Goal: Communication & Community: Answer question/provide support

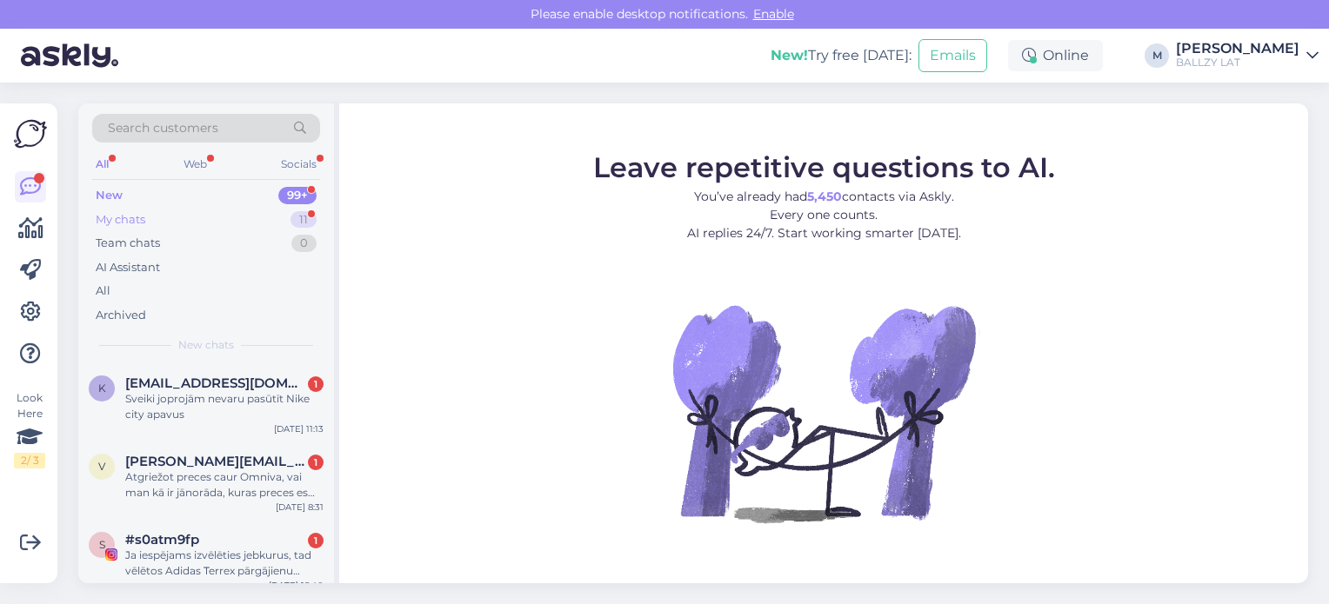
click at [181, 216] on div "My chats 11" at bounding box center [206, 220] width 228 height 24
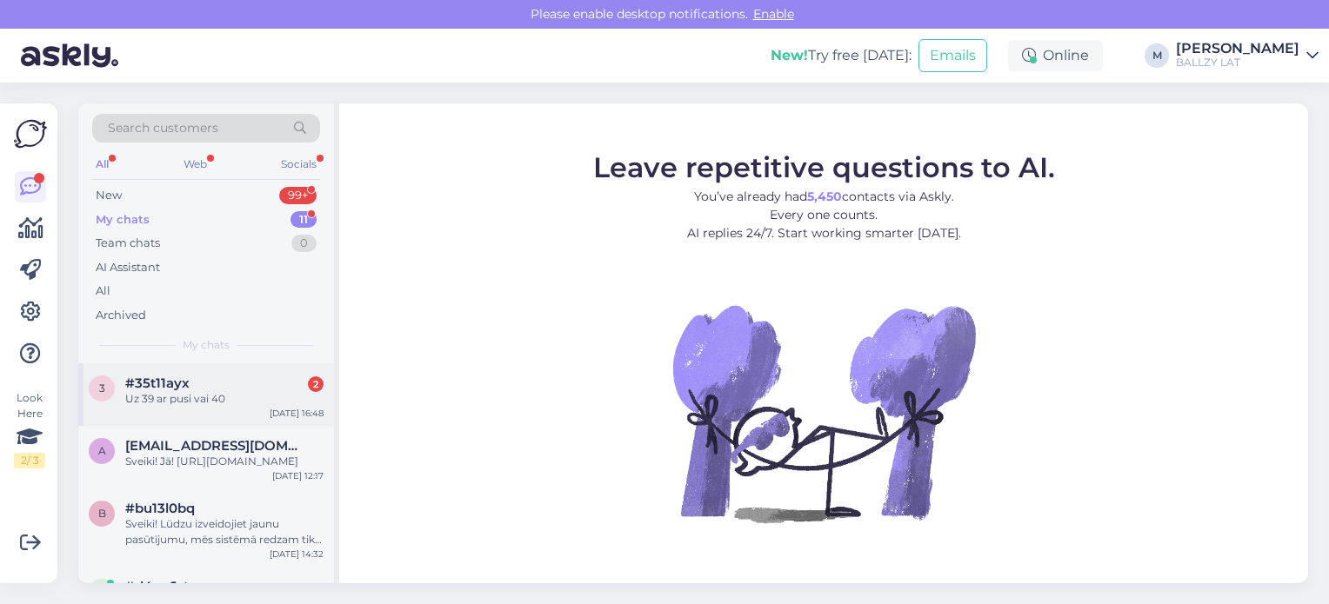
click at [250, 400] on div "Uz 39 ar pusi vai 40" at bounding box center [224, 399] width 198 height 16
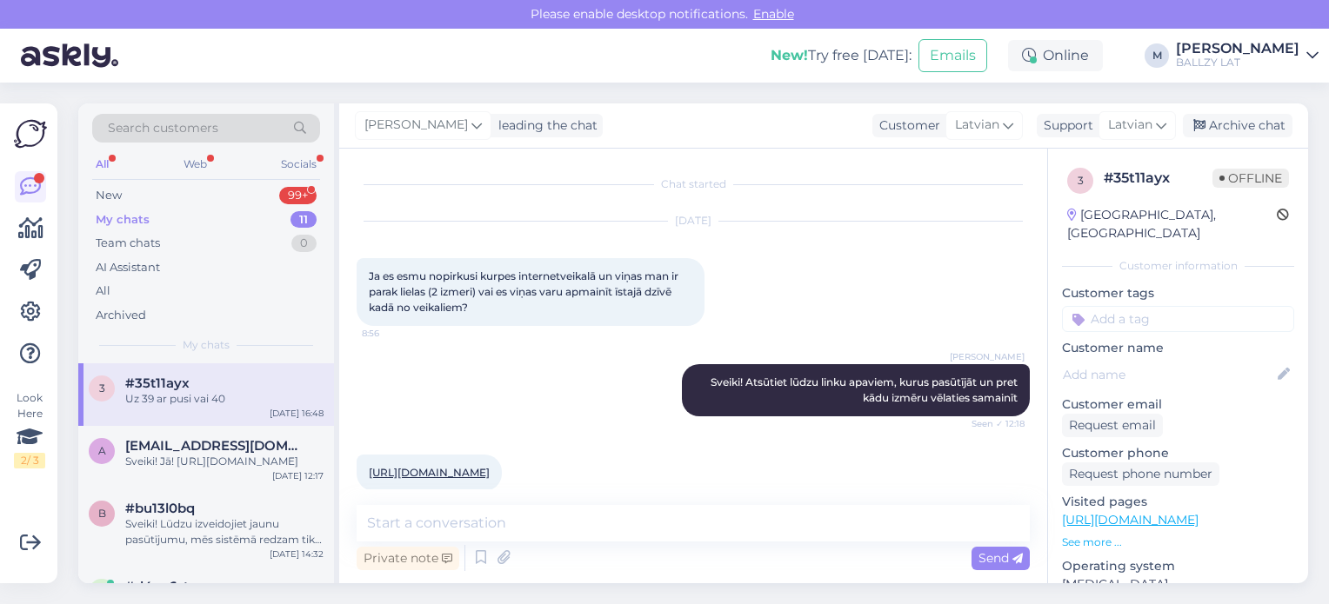
scroll to position [96, 0]
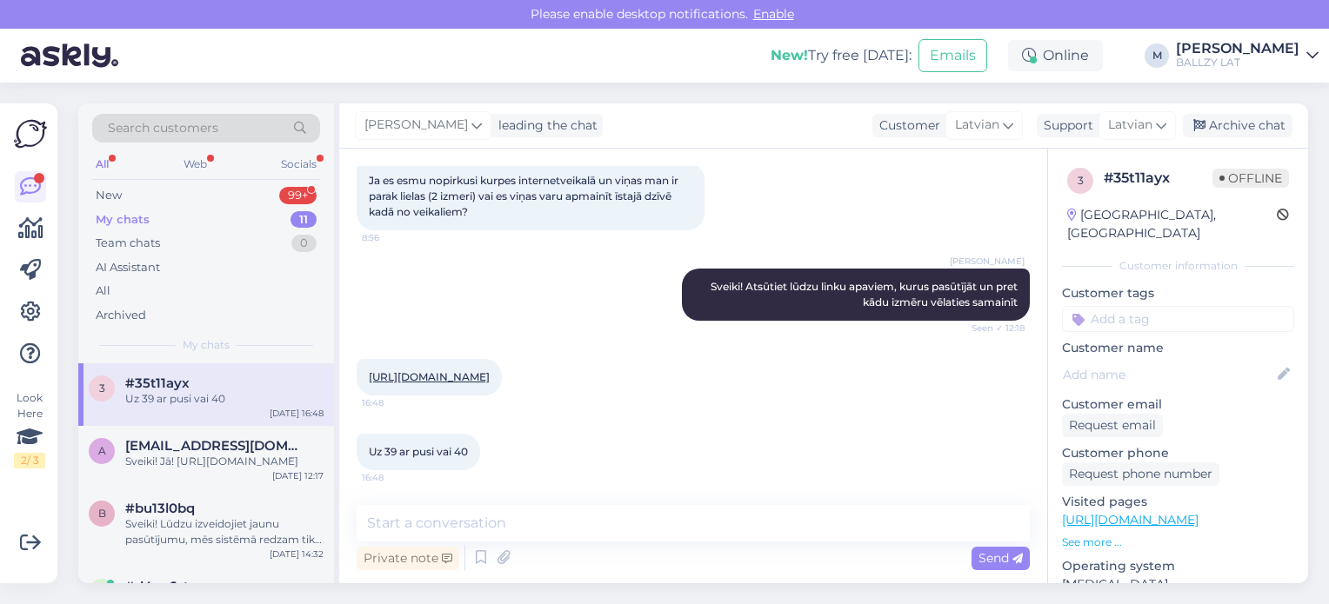
click at [490, 377] on link "[URL][DOMAIN_NAME]" at bounding box center [429, 376] width 121 height 13
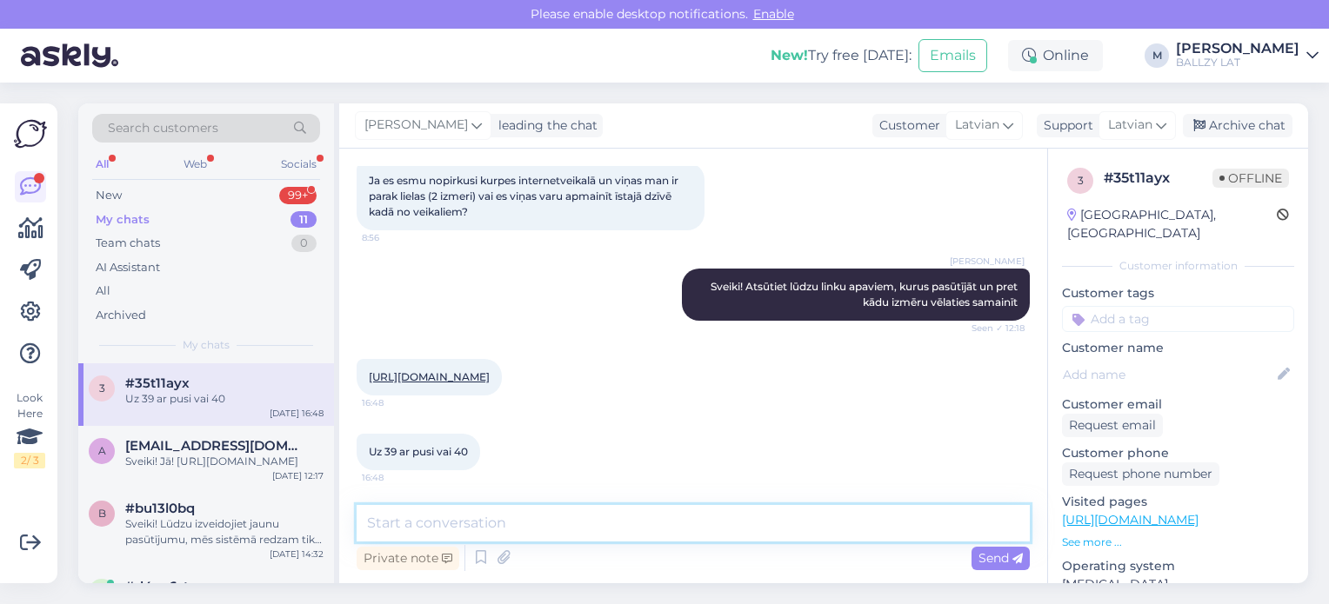
click at [481, 521] on textarea at bounding box center [693, 523] width 673 height 37
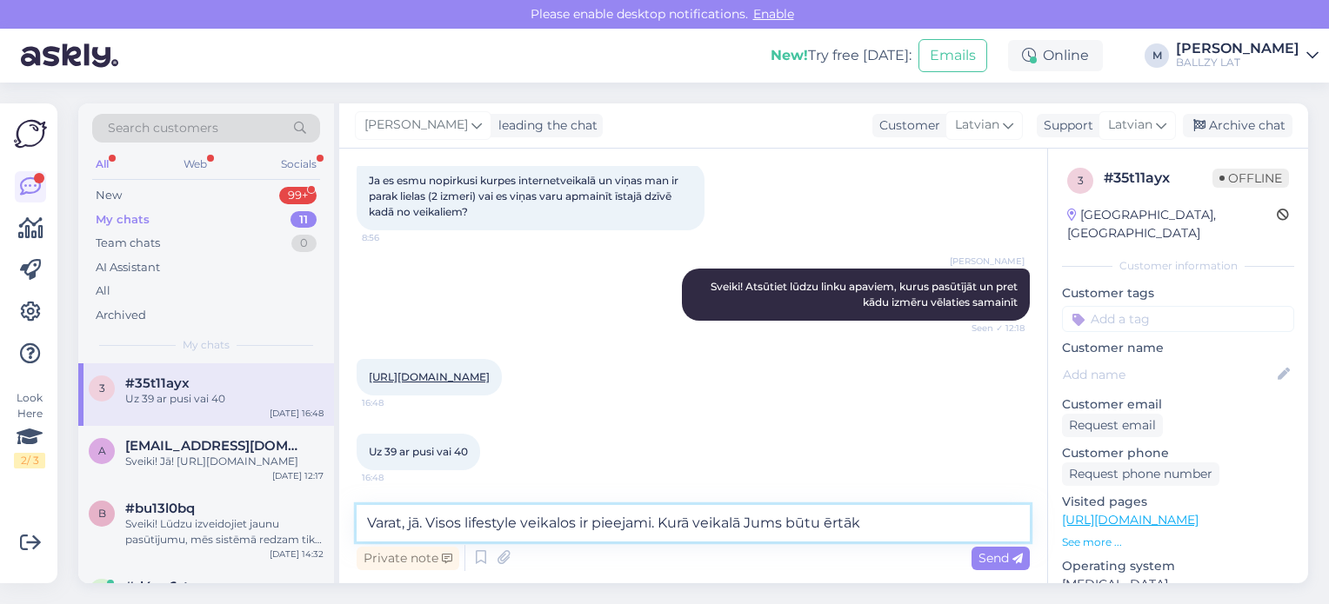
type textarea "Varat, jā. Visos lifestyle veikalos ir pieejami. Kurā veikalā Jums būtu ērtāk?"
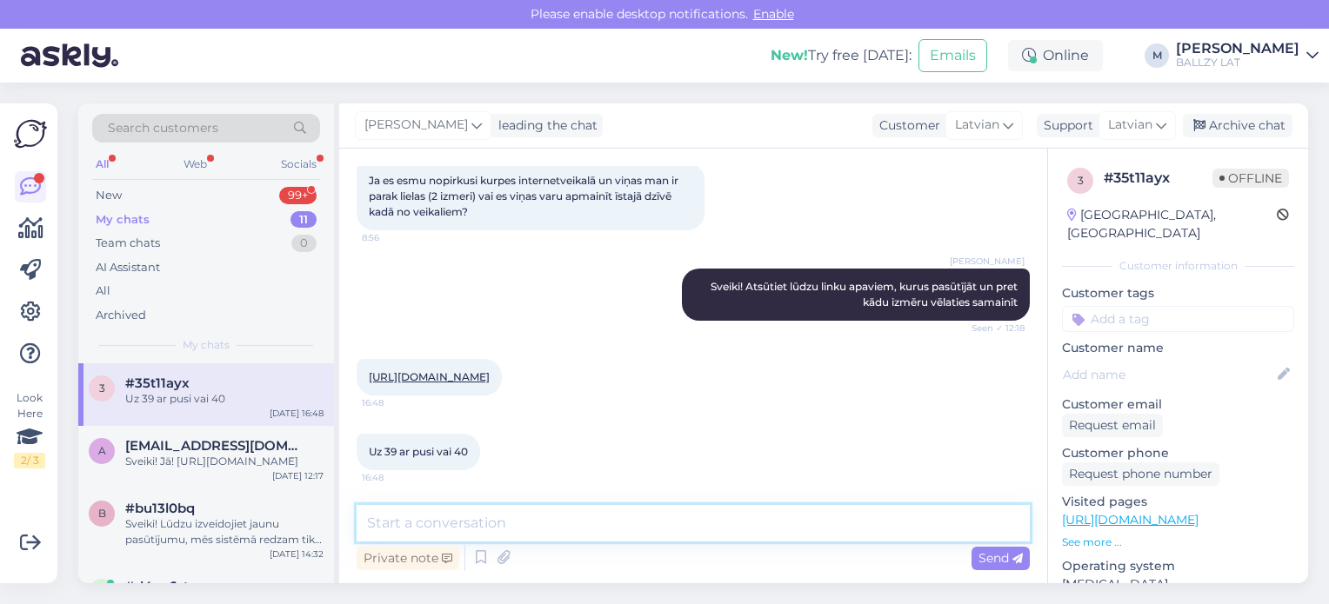
scroll to position [223, 0]
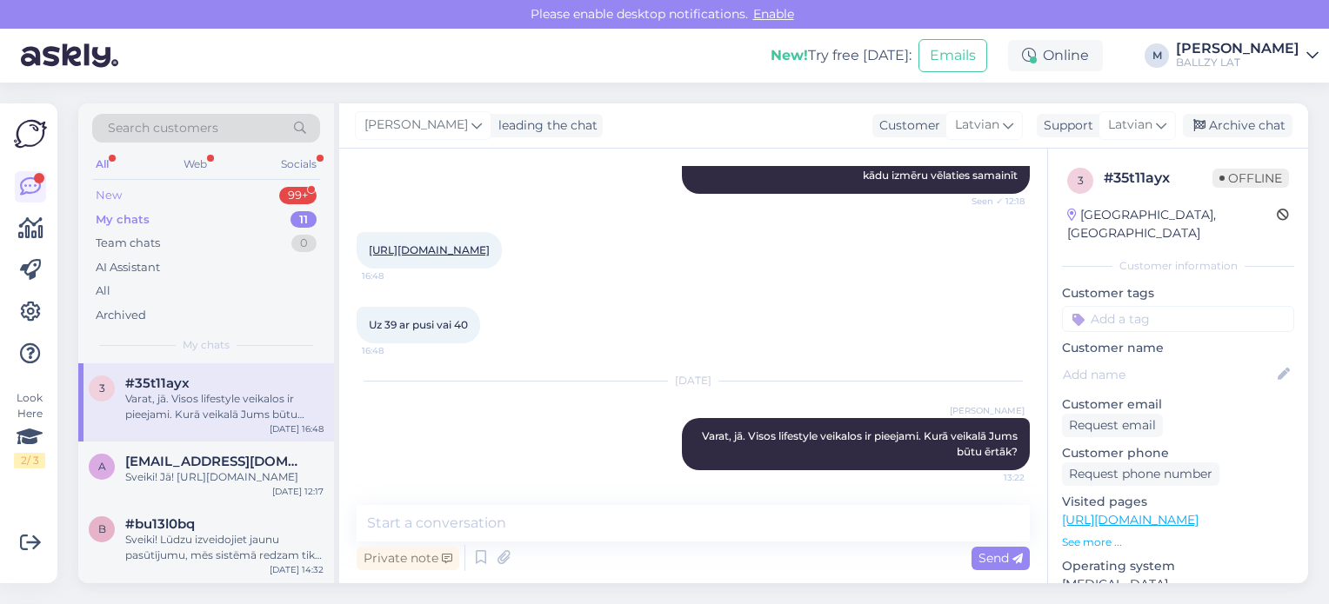
click at [133, 193] on div "New 99+" at bounding box center [206, 195] width 228 height 24
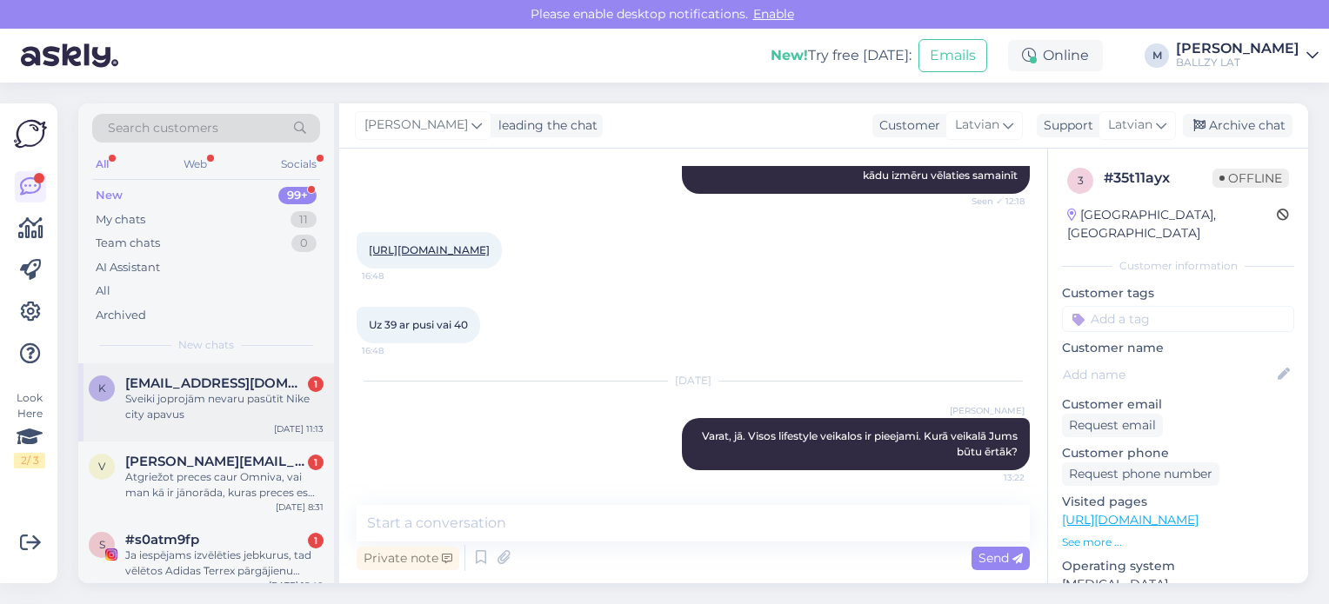
click at [265, 399] on div "Sveiki joprojām nevaru pasūtīt Nike city apavus" at bounding box center [224, 406] width 198 height 31
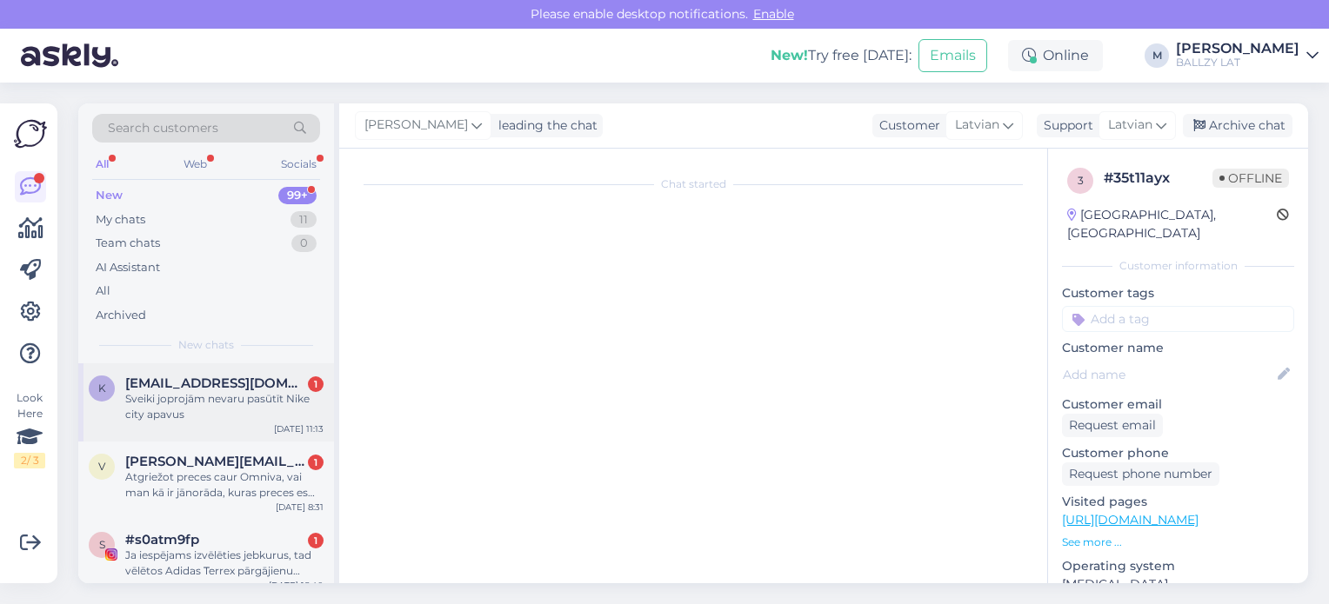
scroll to position [16, 0]
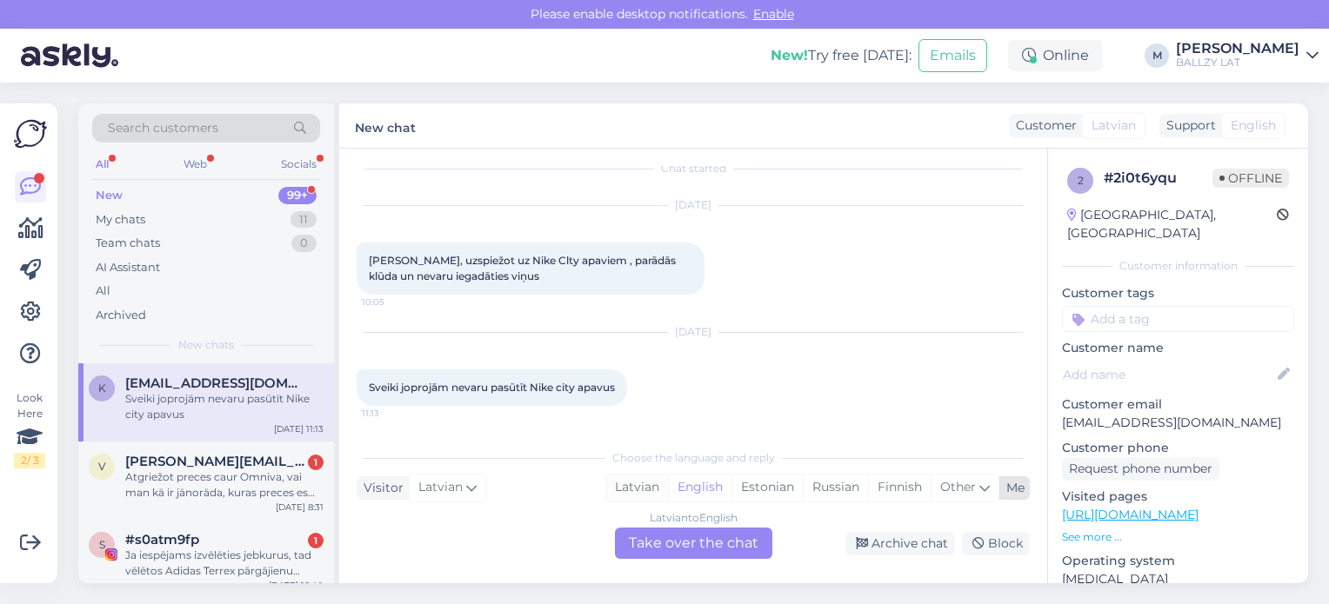
click at [636, 485] on div "Latvian" at bounding box center [637, 488] width 62 height 26
click at [664, 547] on div "Latvian to Latvian Take over the chat" at bounding box center [693, 543] width 157 height 31
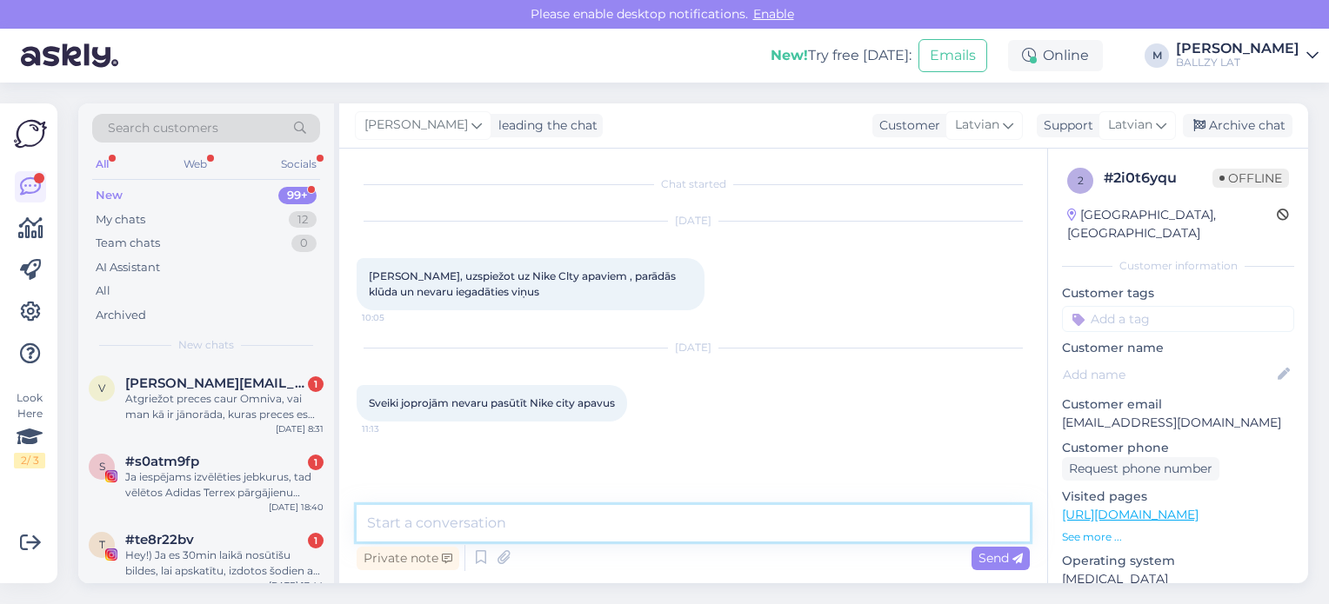
click at [610, 531] on textarea at bounding box center [693, 523] width 673 height 37
type textarea "Sveiki! Kāda kļūda Jums uzrādās?"
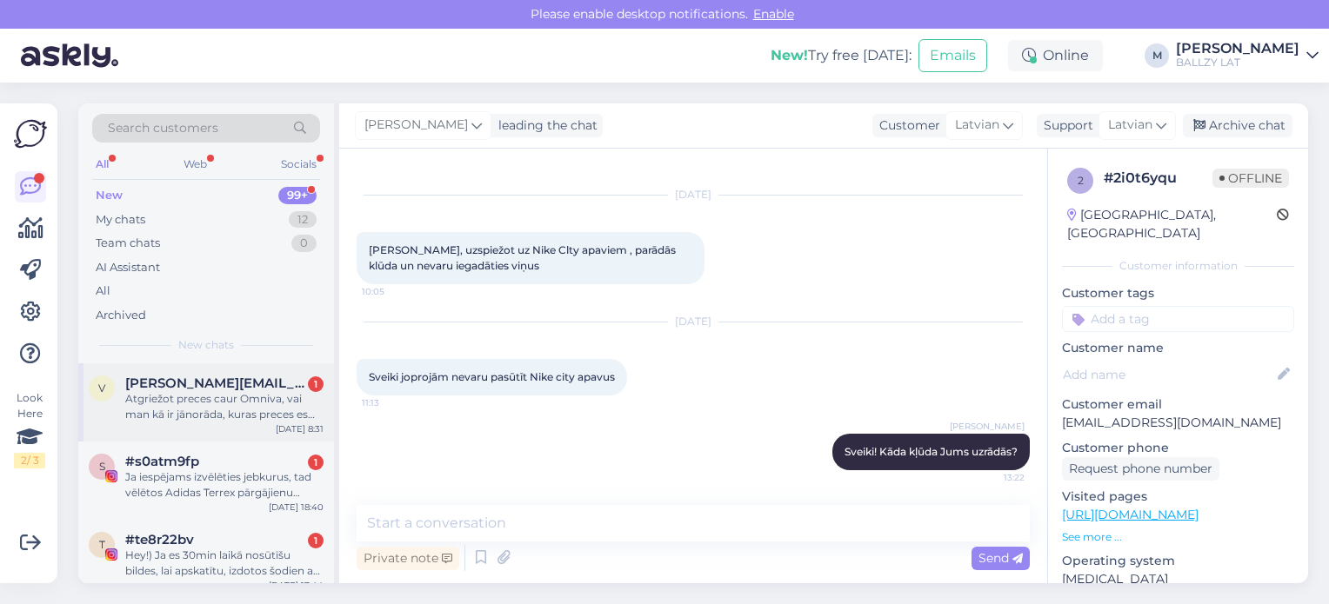
click at [188, 393] on div "Atgriežot preces caur Omniva, vai man kā ir jānorāda, kuras preces es atgriežu?" at bounding box center [224, 406] width 198 height 31
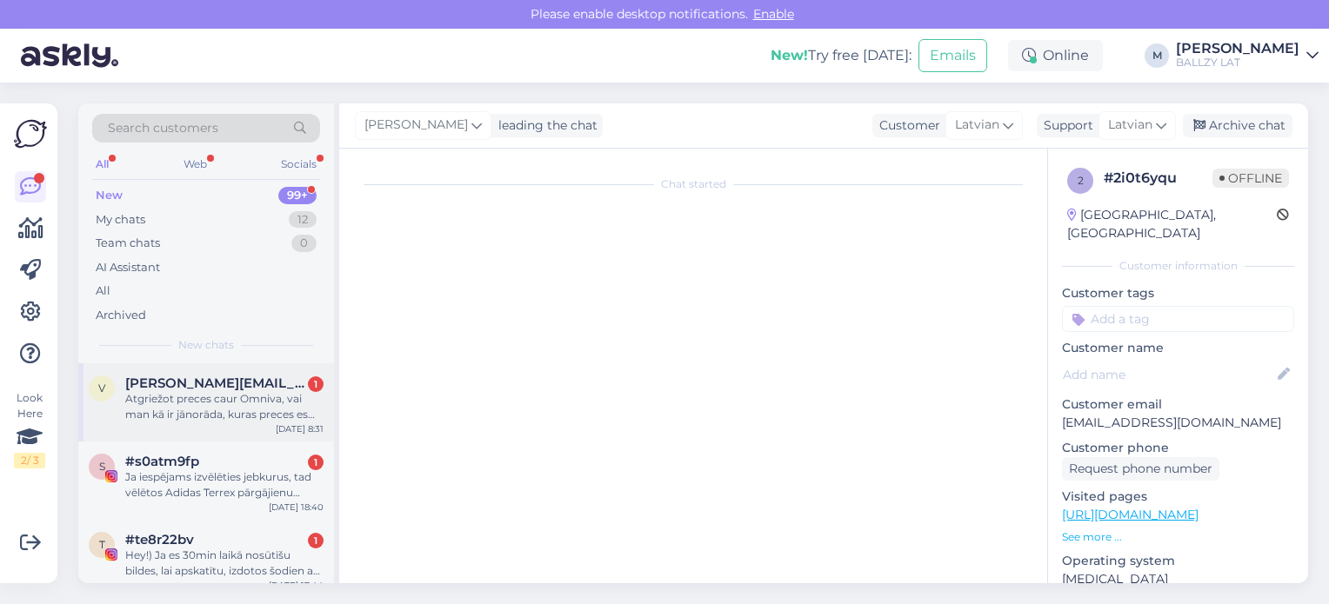
scroll to position [0, 0]
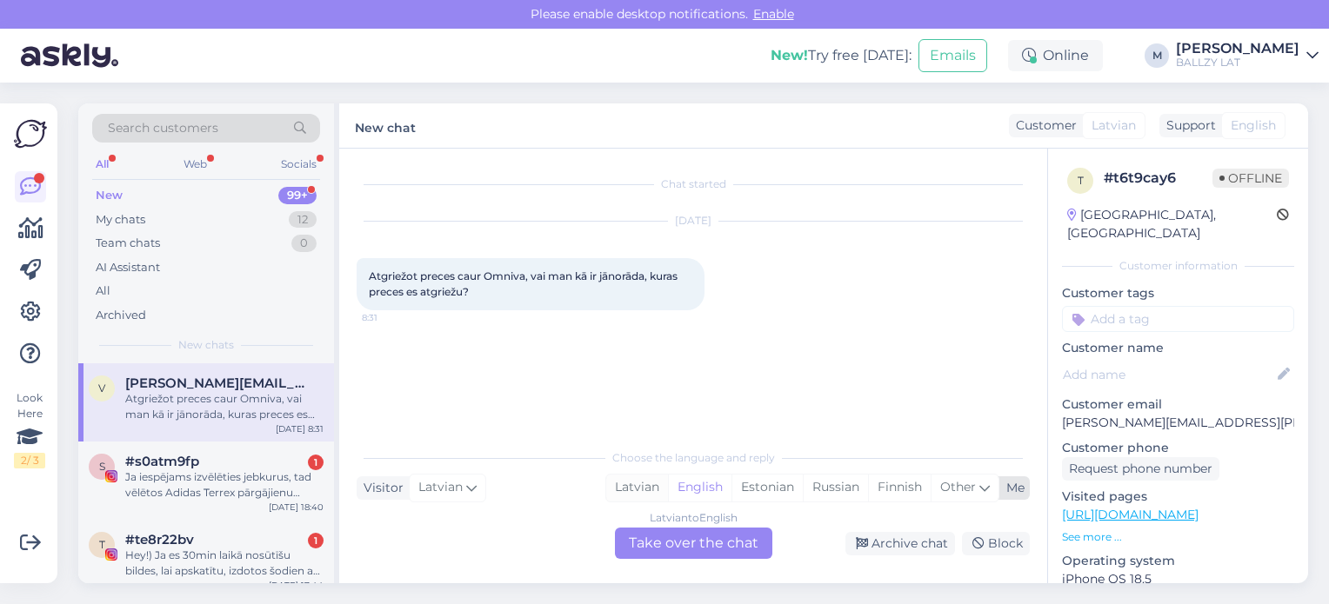
click at [633, 483] on div "Latvian" at bounding box center [637, 488] width 62 height 26
click at [661, 524] on div "Latvian to Latvian" at bounding box center [694, 518] width 88 height 16
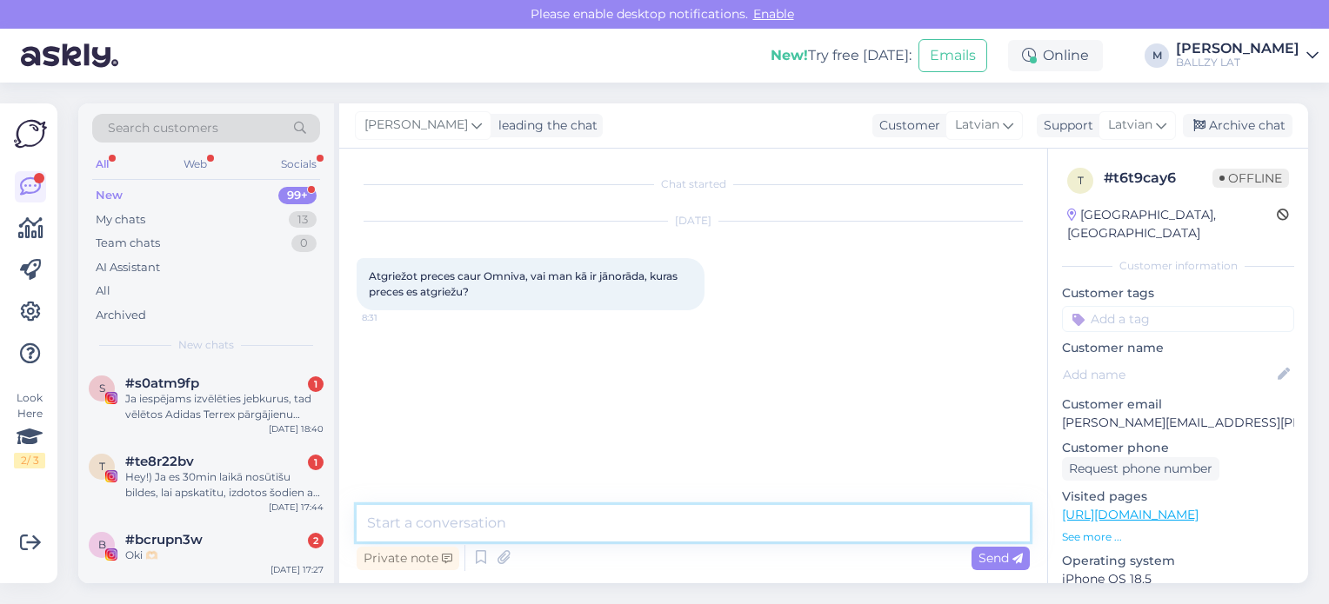
click at [594, 527] on textarea at bounding box center [693, 523] width 673 height 37
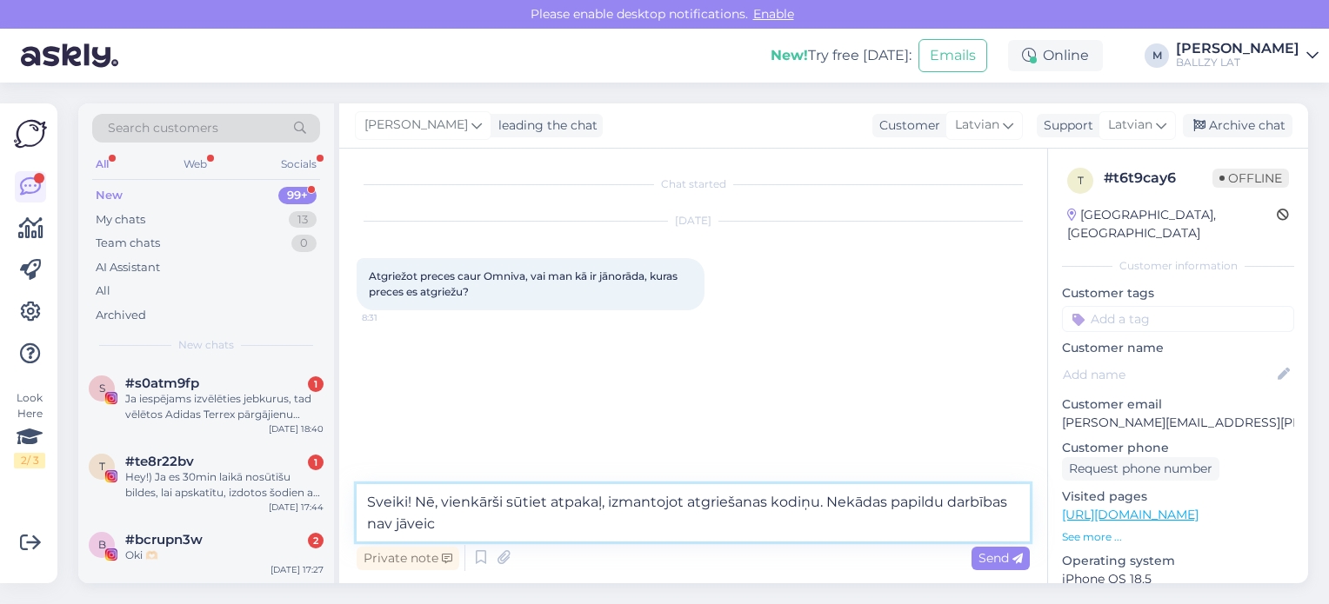
type textarea "Sveiki! Nē, vienkārši sūtiet atpakaļ, izmantojot atgriešanas kodiņu. Nekādas pa…"
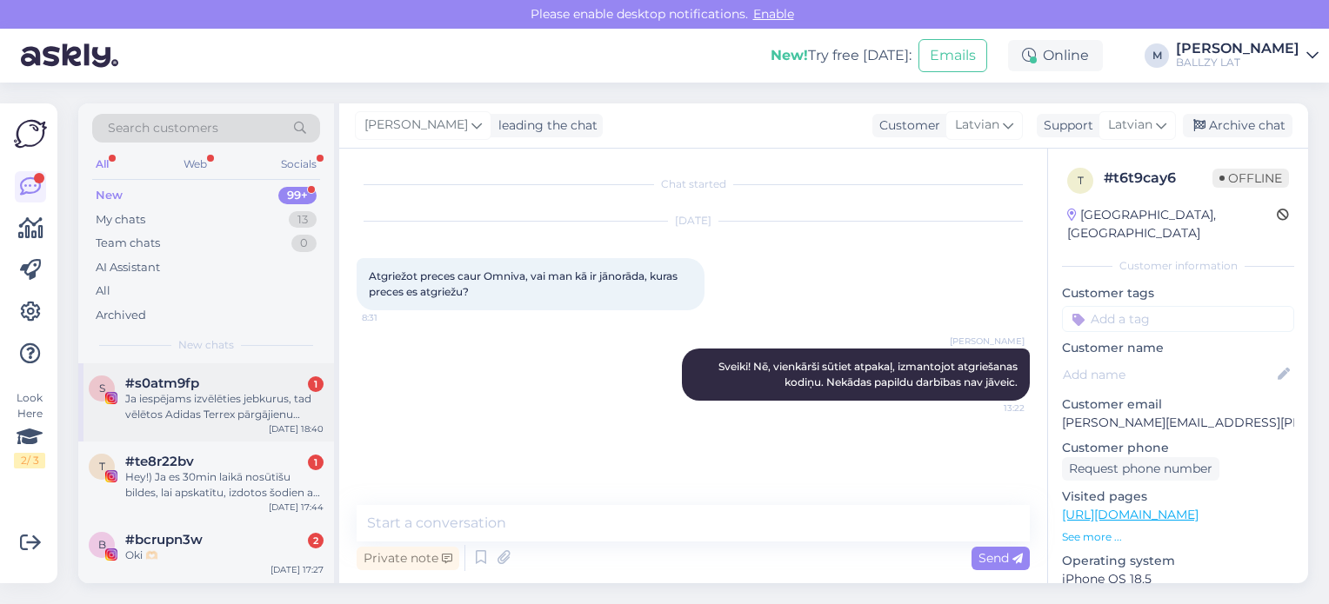
click at [205, 399] on div "Ja iespējams izvēlēties jebkurus, tad vēlētos Adidas Terrex pārgājienu apavus: …" at bounding box center [224, 406] width 198 height 31
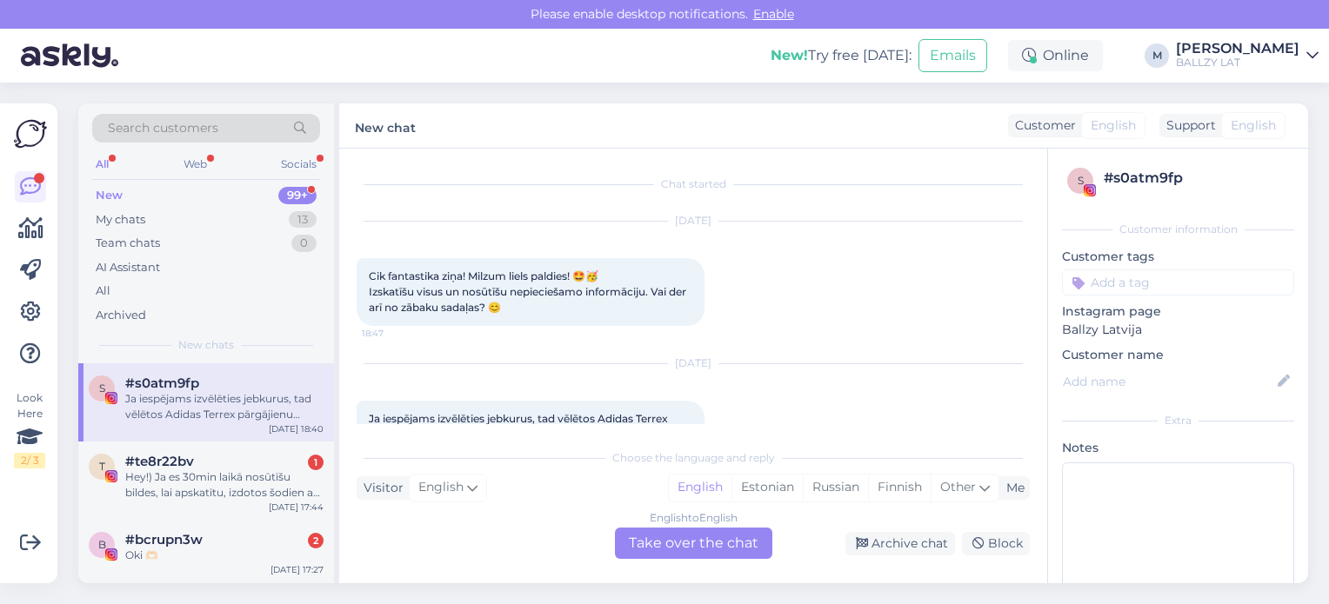
scroll to position [179, 0]
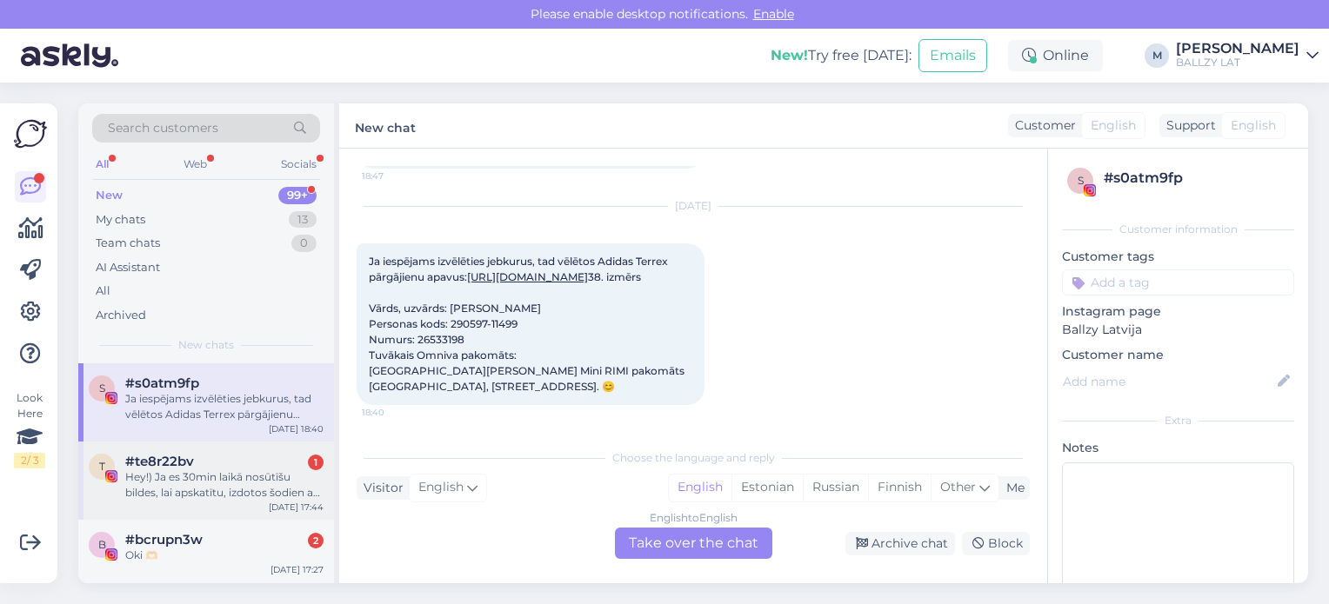
click at [257, 475] on div "Hey!) Ja es 30min laikā nosūtīšu bildes, lai apskatītu, izdotos šodien arī apst…" at bounding box center [224, 485] width 198 height 31
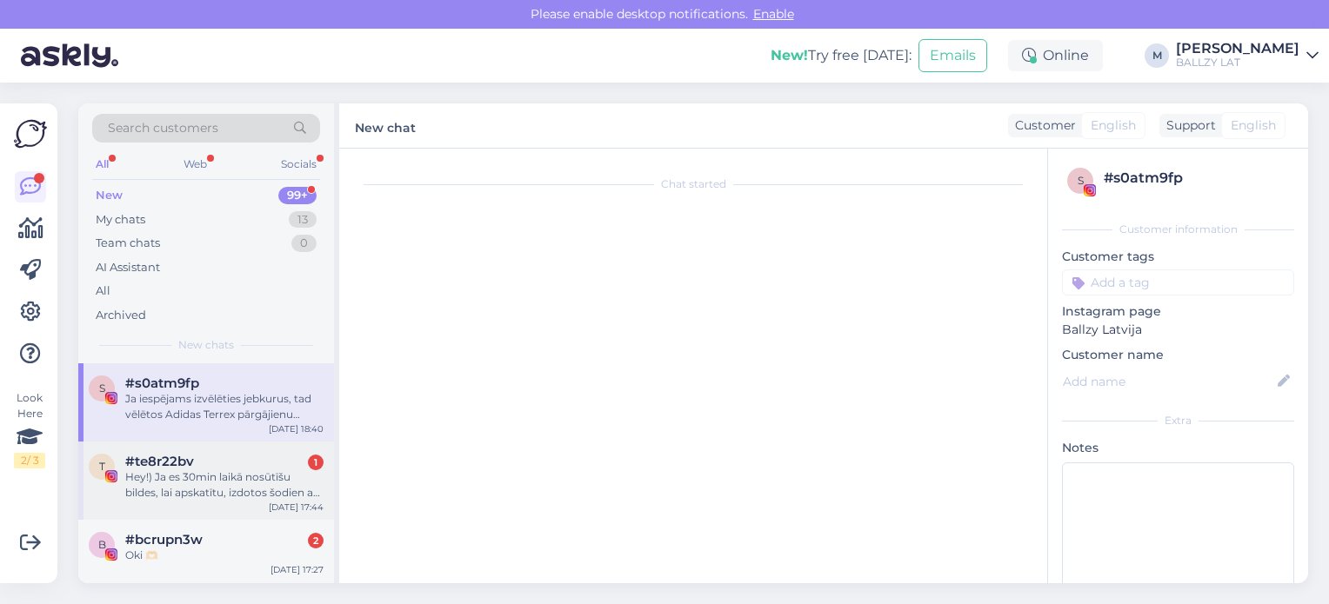
scroll to position [529, 0]
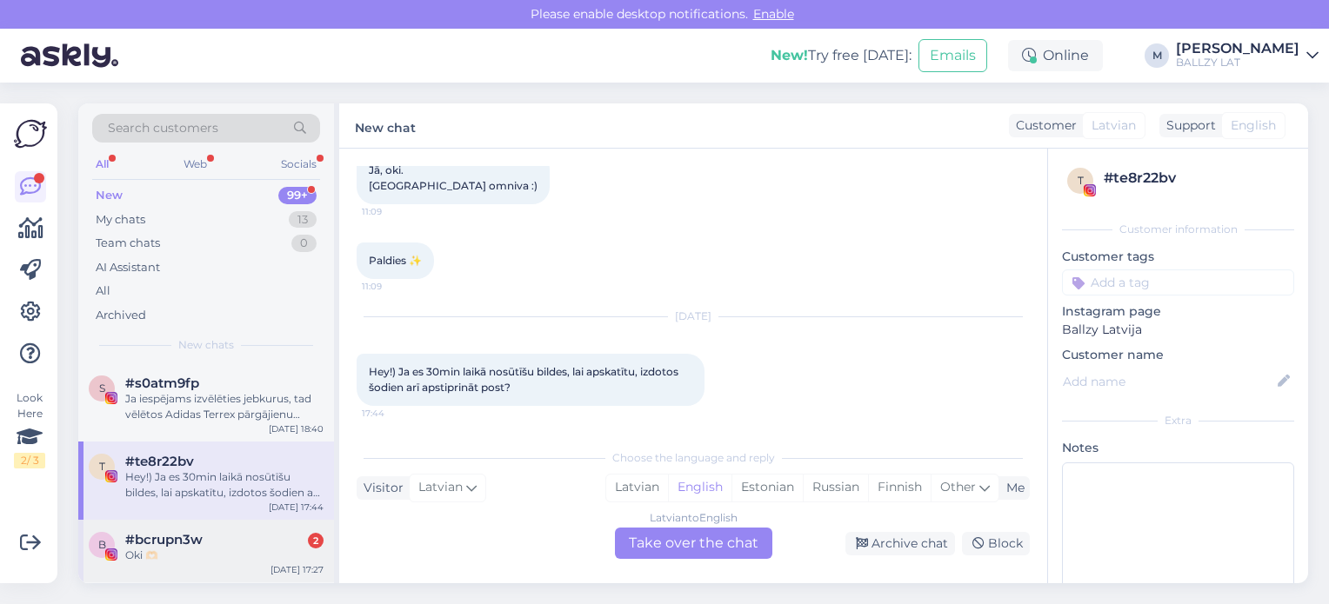
click at [238, 552] on div "Oki 🫶🏻" at bounding box center [224, 556] width 198 height 16
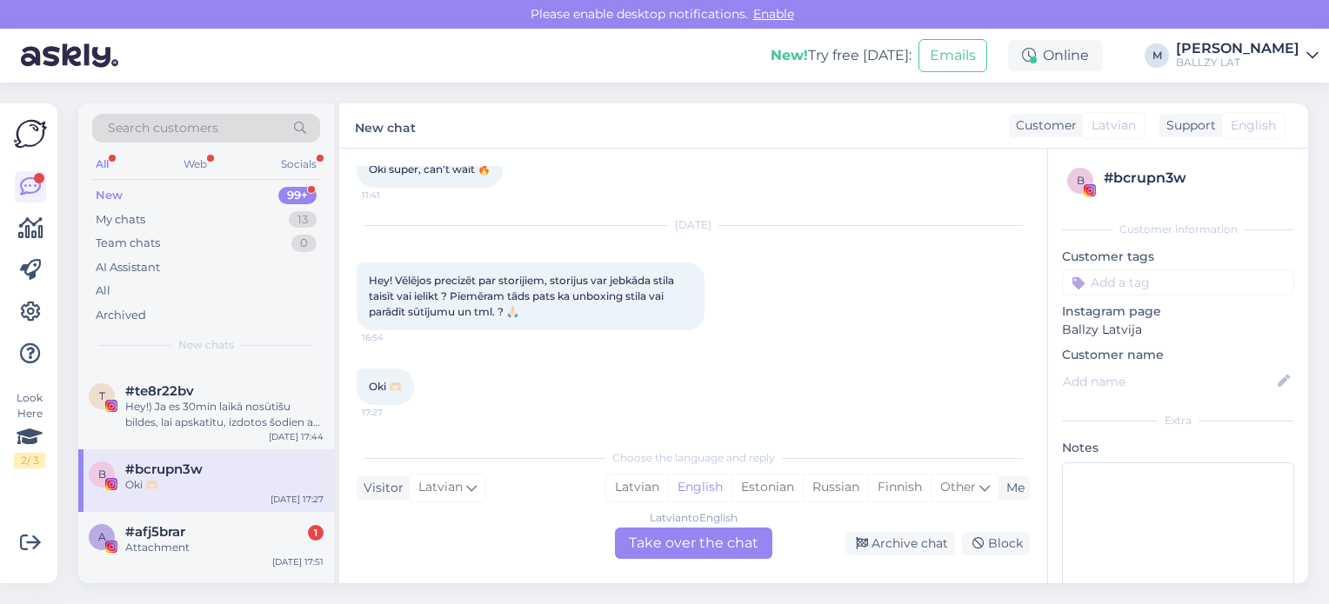
scroll to position [70, 0]
click at [238, 552] on div "Attachment" at bounding box center [224, 549] width 198 height 16
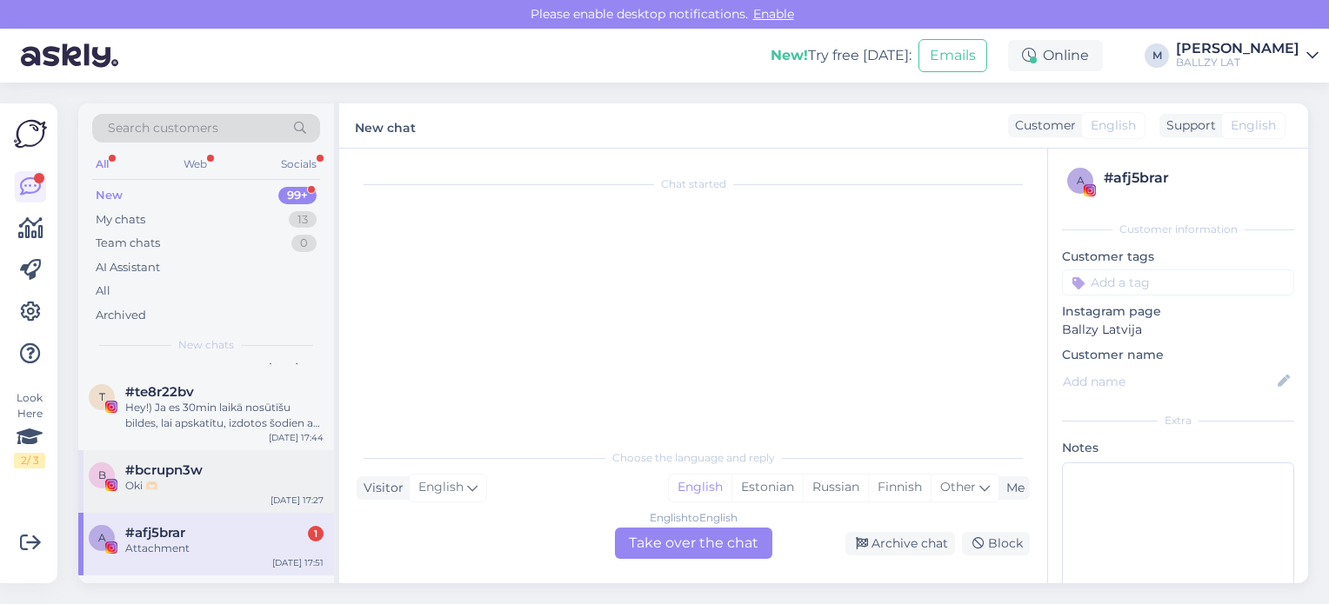
click at [238, 552] on div "Attachment" at bounding box center [224, 549] width 198 height 16
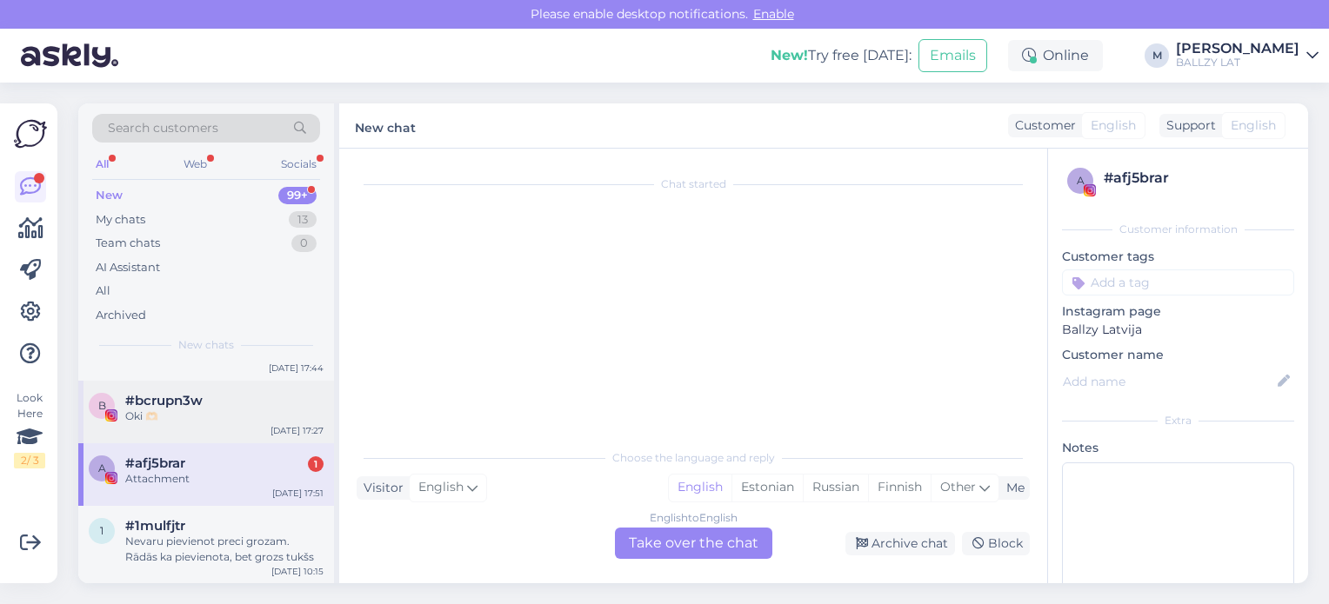
scroll to position [104, 0]
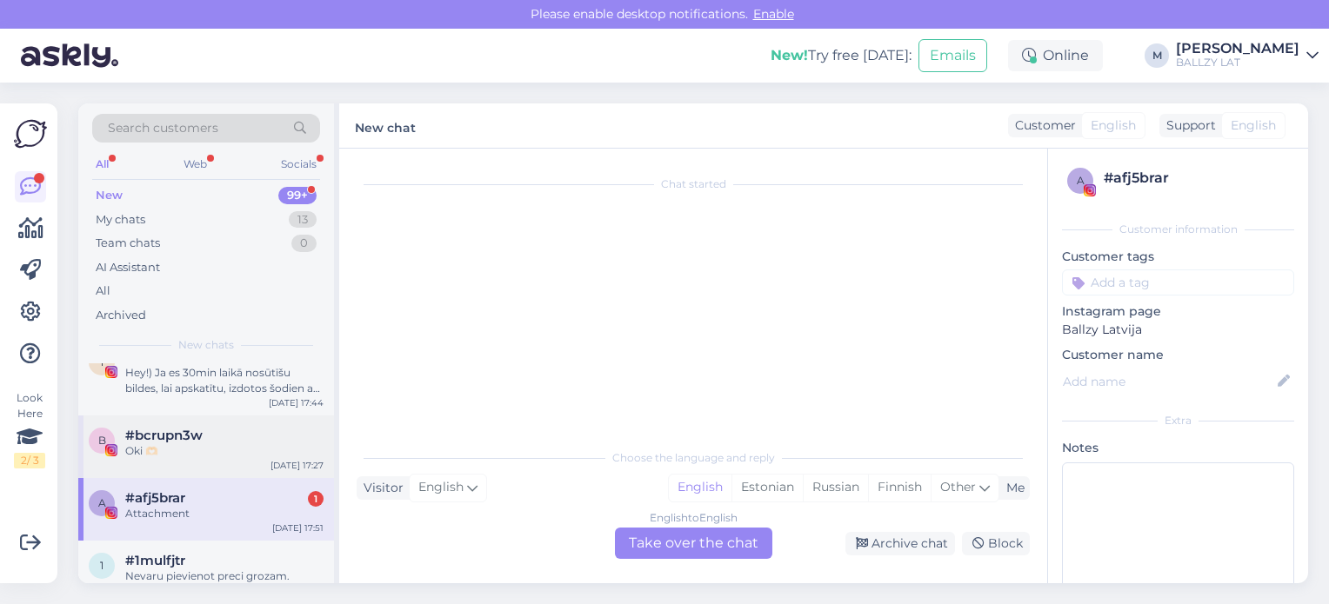
click at [241, 434] on div "#bcrupn3w" at bounding box center [224, 436] width 198 height 16
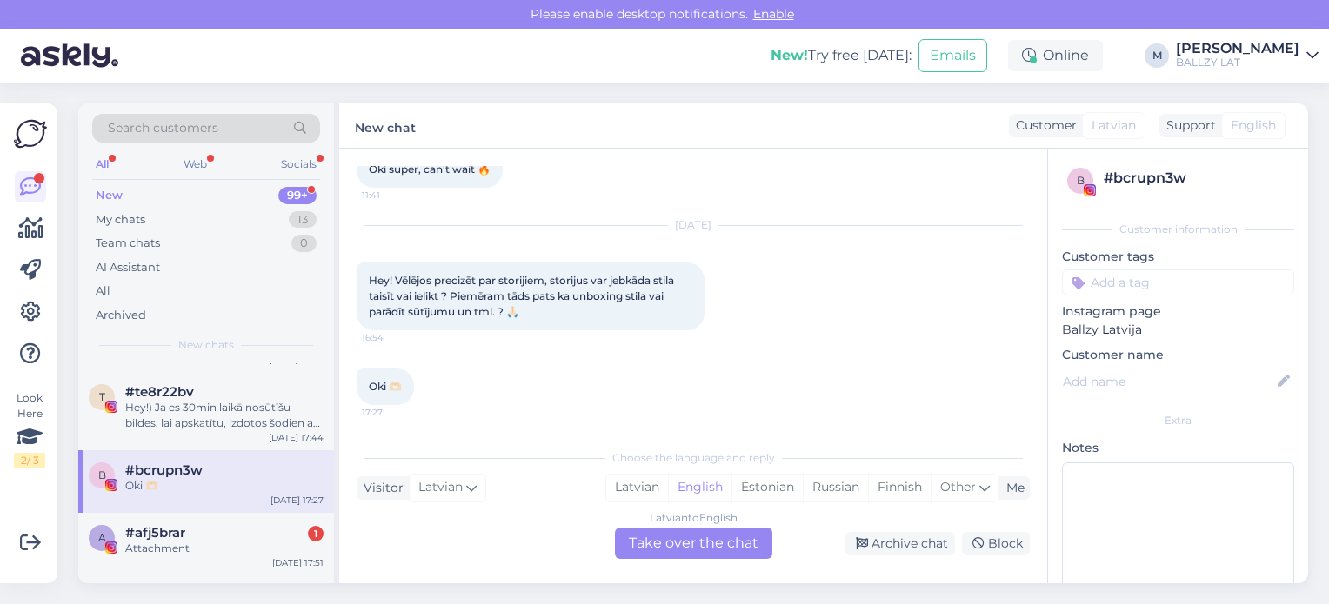
scroll to position [35, 0]
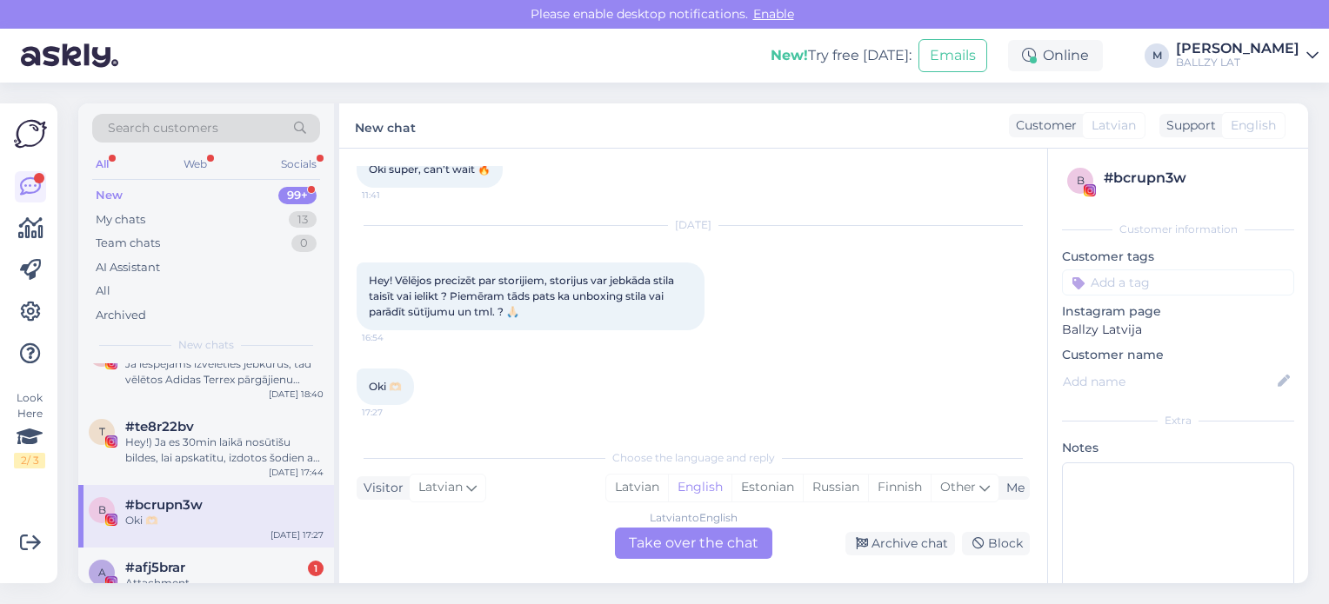
click at [241, 435] on div "Hey!) Ja es 30min laikā nosūtīšu bildes, lai apskatītu, izdotos šodien arī apst…" at bounding box center [224, 450] width 198 height 31
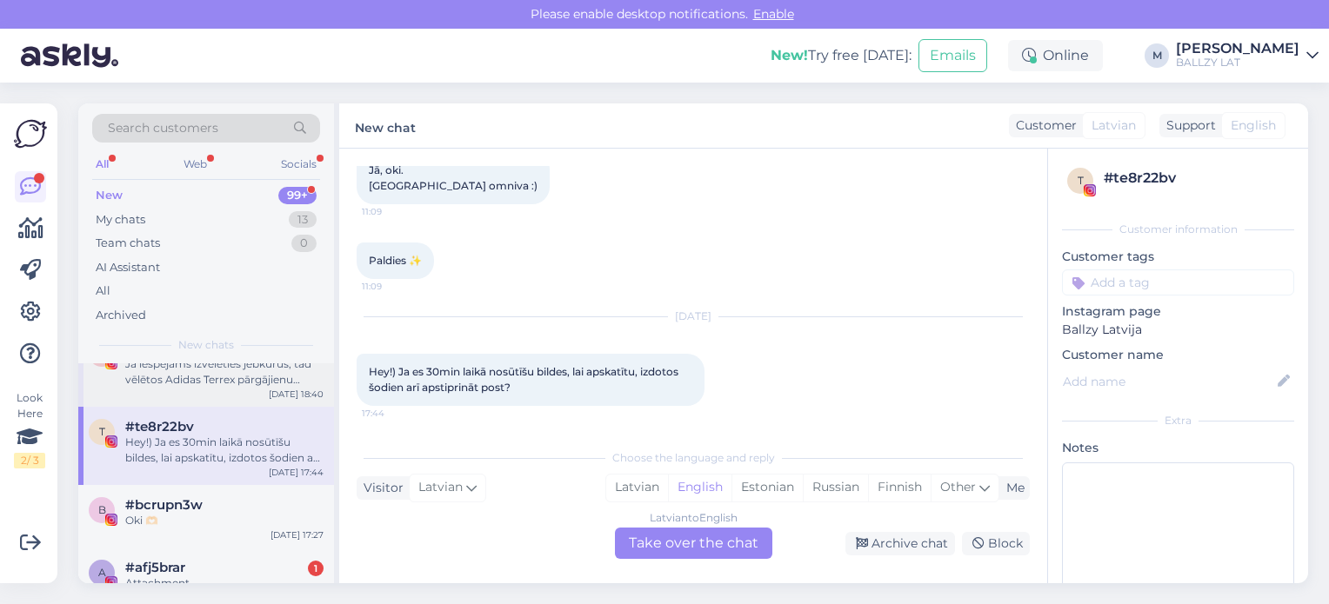
click at [219, 390] on div "s #s0atm9fp Ja iespējams izvēlēties jebkurus, tad vēlētos Adidas Terrex pārgāji…" at bounding box center [206, 368] width 256 height 78
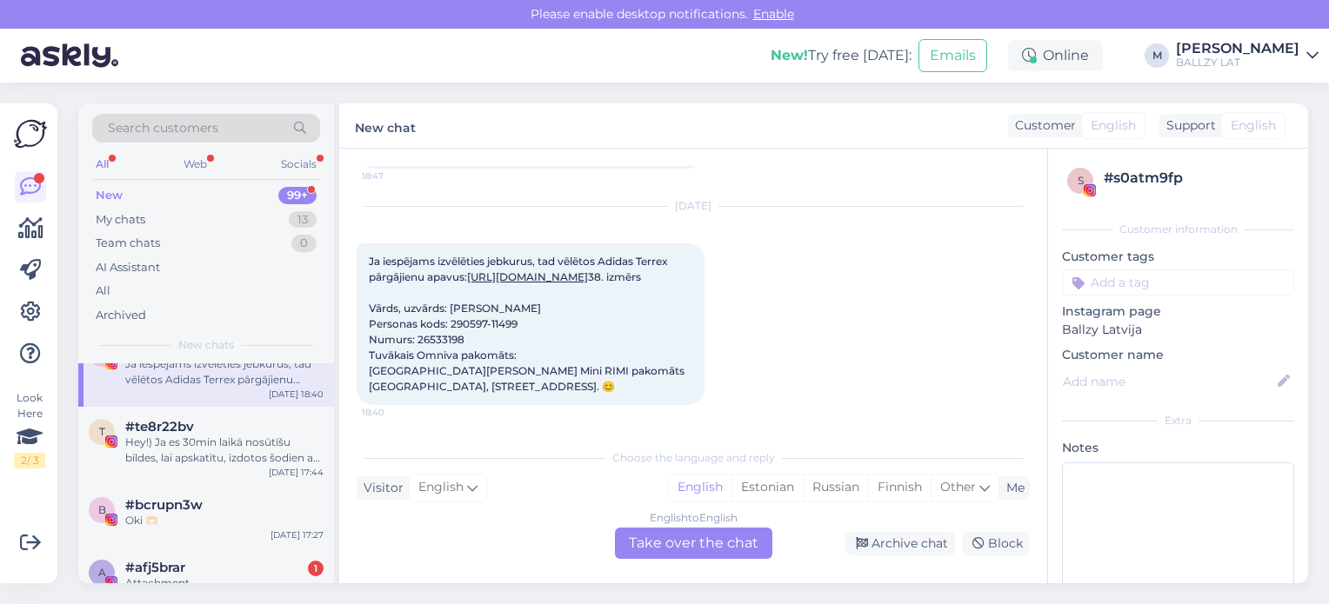
scroll to position [179, 0]
click at [550, 283] on link "[URL][DOMAIN_NAME]" at bounding box center [527, 276] width 121 height 13
drag, startPoint x: 482, startPoint y: 397, endPoint x: 416, endPoint y: 401, distance: 65.3
click at [416, 401] on div "Ja iespējams izvēlēties jebkurus, tad vēlētos Adidas Terrex pārgājienu apavus: …" at bounding box center [531, 324] width 348 height 162
copy span "26533198"
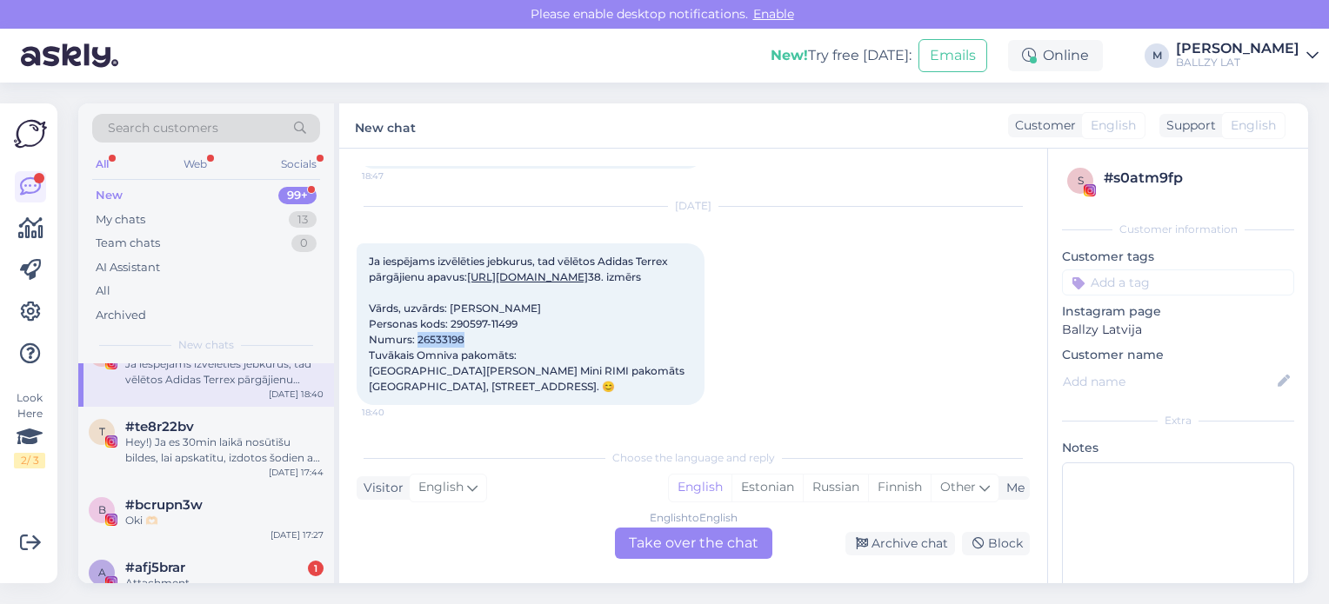
scroll to position [235, 0]
